Goal: Complete application form

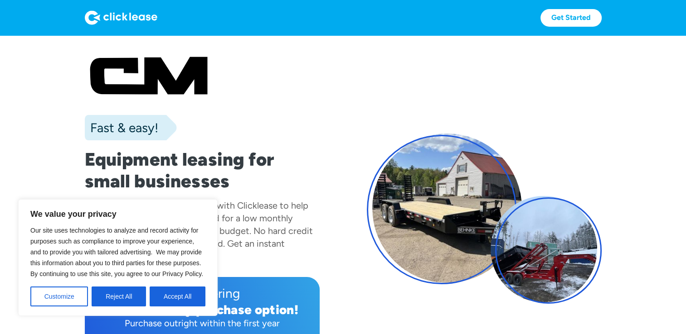
drag, startPoint x: 173, startPoint y: 300, endPoint x: 179, endPoint y: 299, distance: 5.9
click at [173, 300] on button "Accept All" at bounding box center [178, 297] width 56 height 20
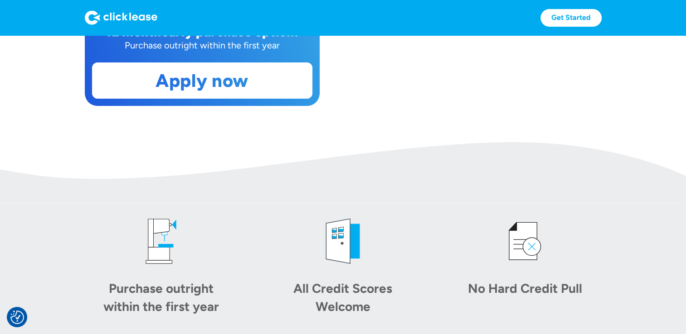
scroll to position [97, 0]
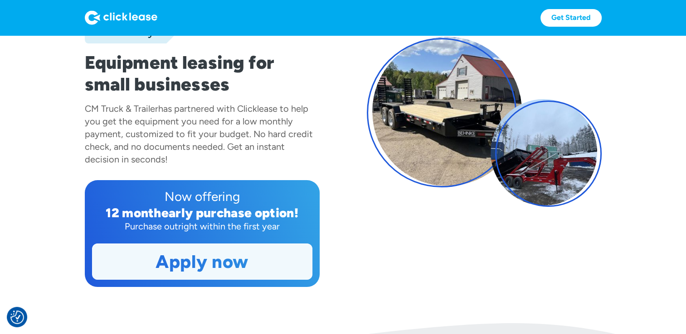
click at [204, 264] on link "Apply now" at bounding box center [201, 261] width 219 height 35
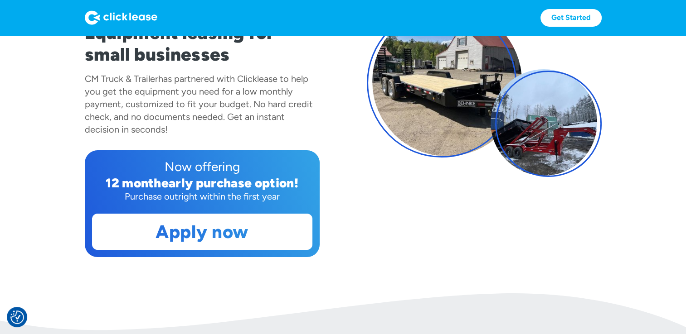
scroll to position [136, 0]
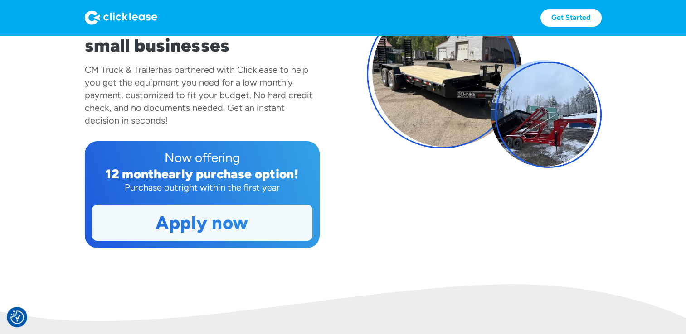
click at [172, 220] on link "Apply now" at bounding box center [201, 222] width 219 height 35
